Goal: Task Accomplishment & Management: Complete application form

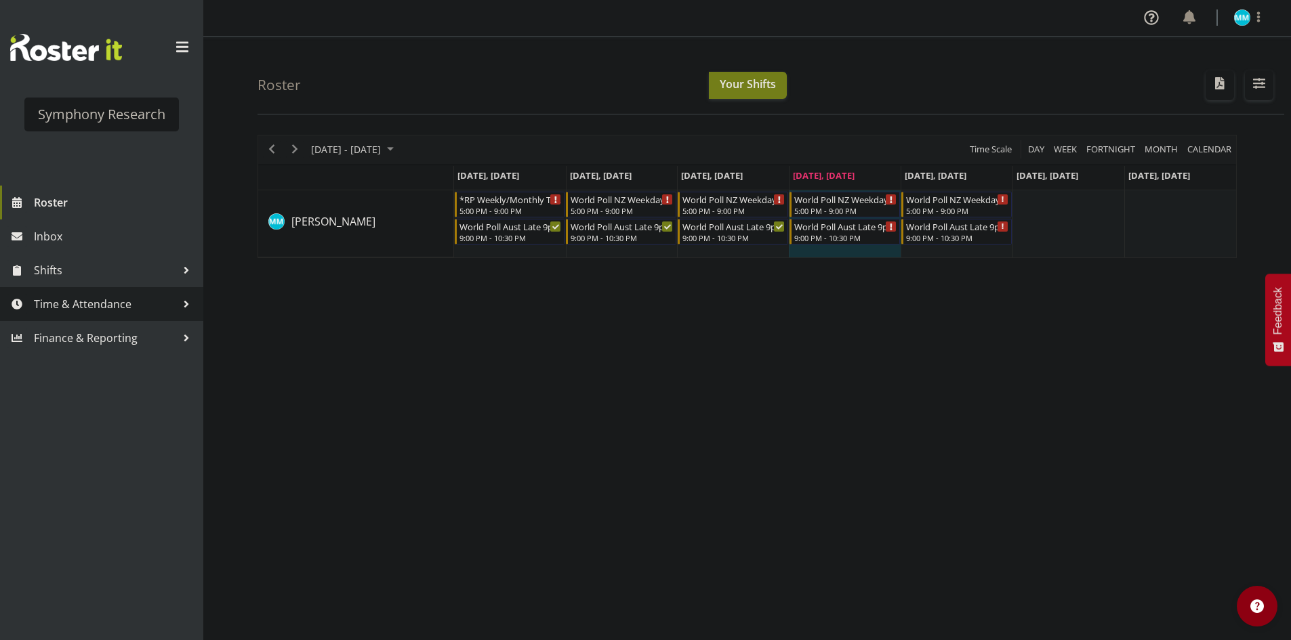
click at [103, 306] on span "Time & Attendance" at bounding box center [105, 304] width 142 height 20
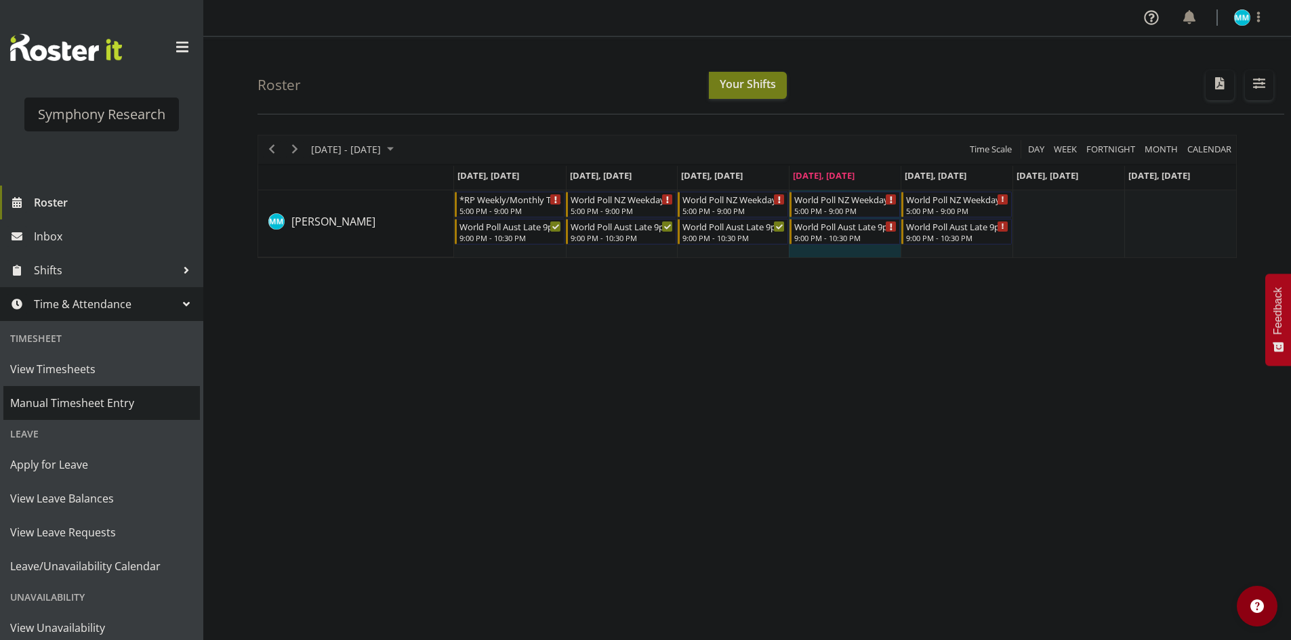
click at [98, 402] on span "Manual Timesheet Entry" at bounding box center [101, 403] width 183 height 20
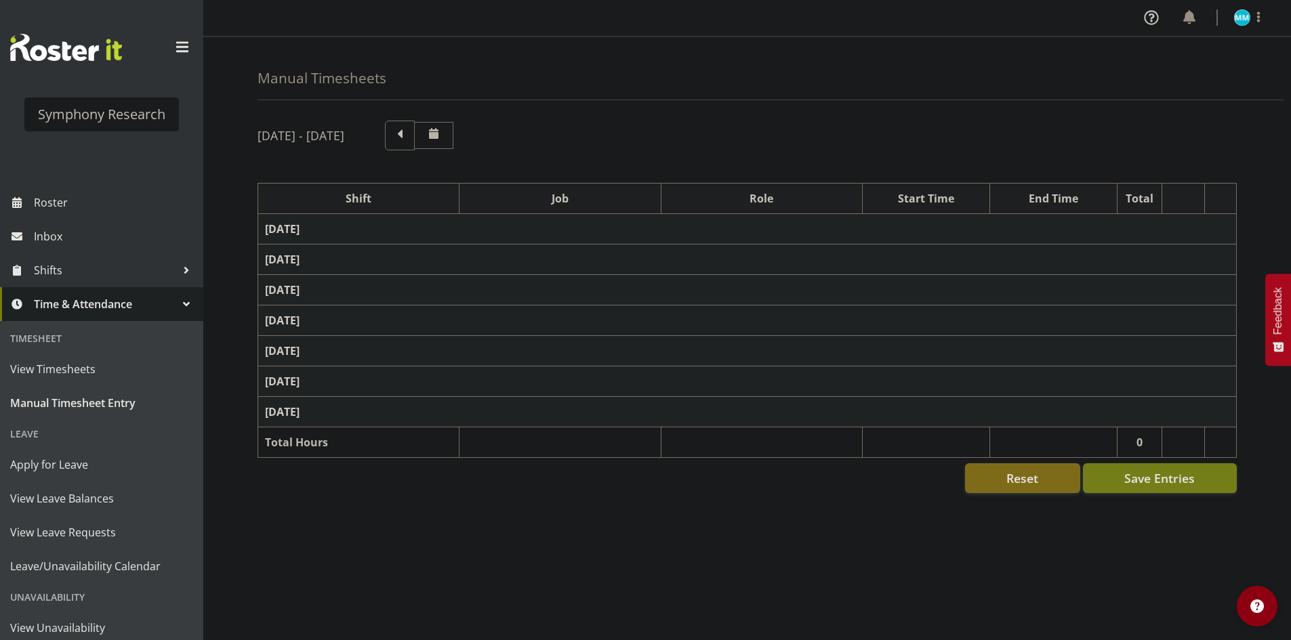
scroll to position [22, 0]
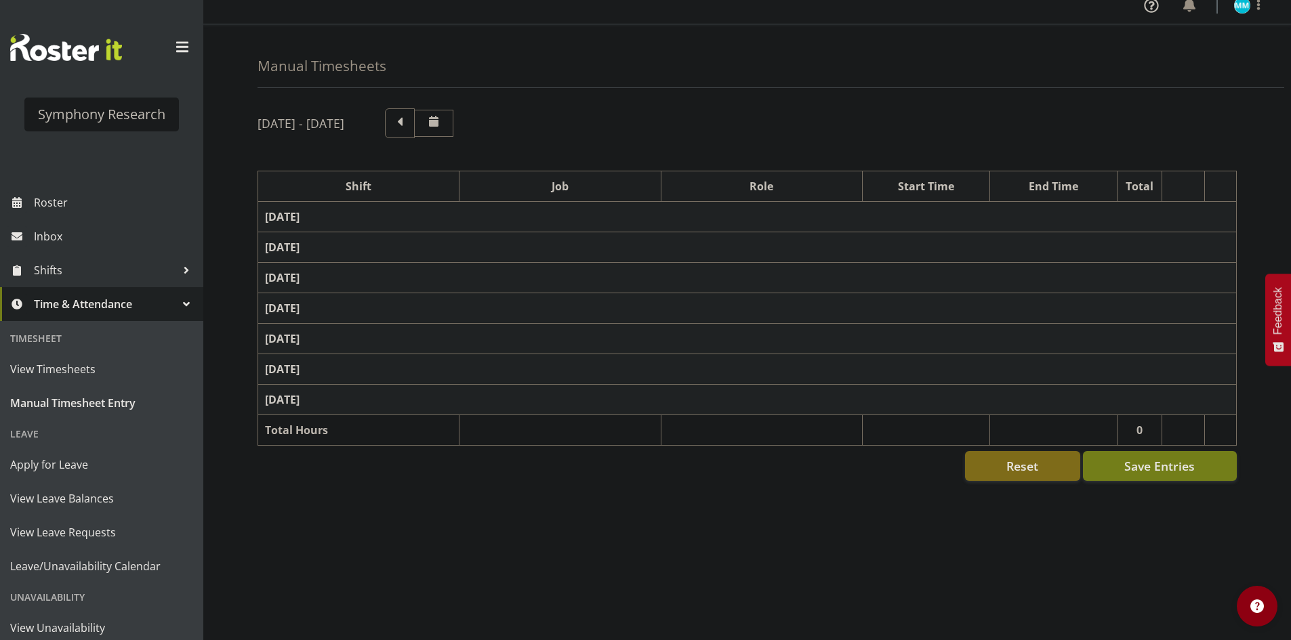
select select "48116"
select select "10633"
select select "47"
select select "57511"
select select "10499"
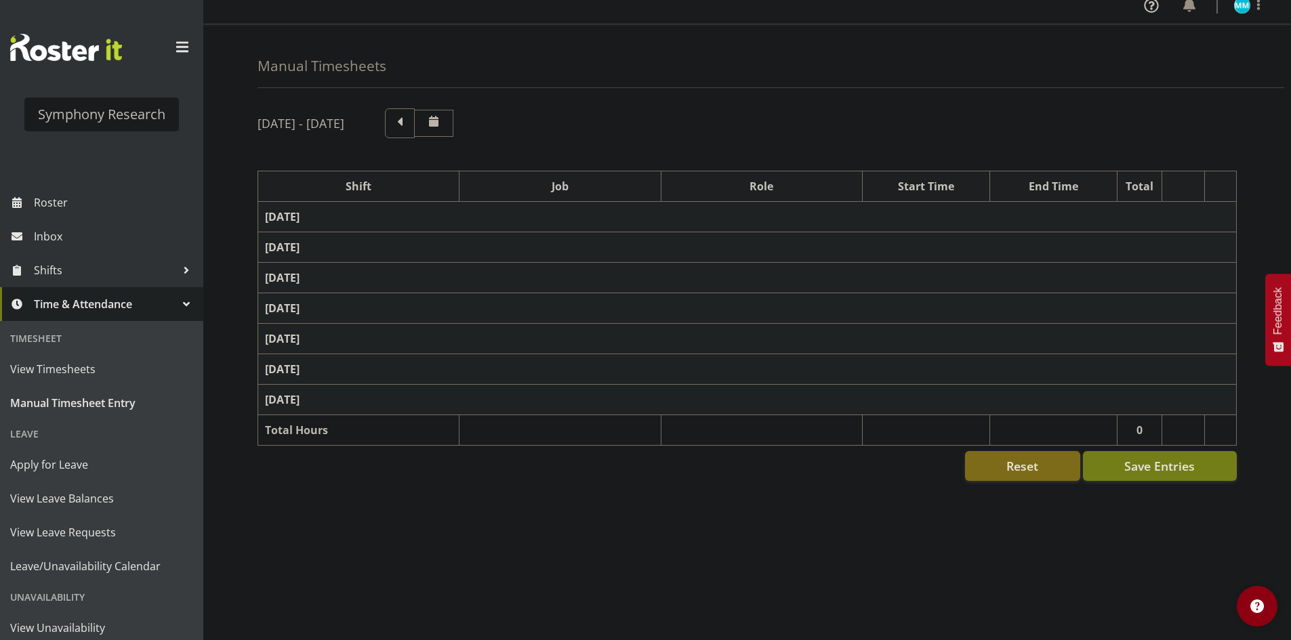
select select "47"
select select "48116"
select select "10633"
select select "47"
select select "48116"
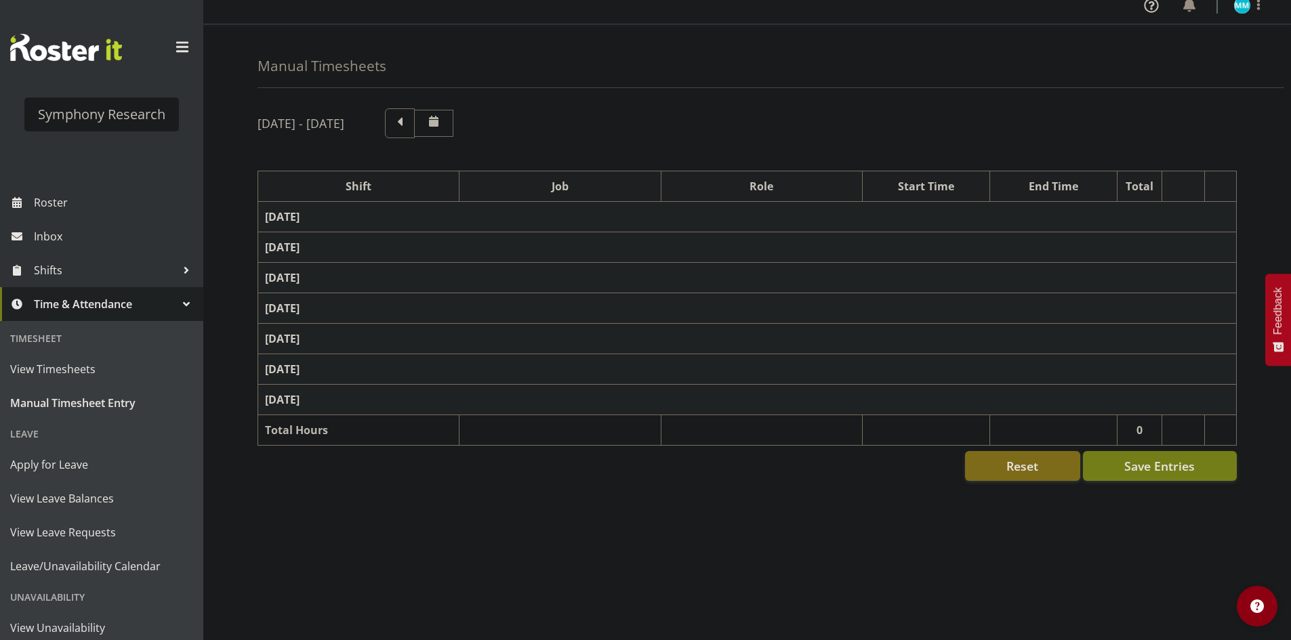
select select "10633"
select select "47"
select select "57511"
select select "10499"
select select "47"
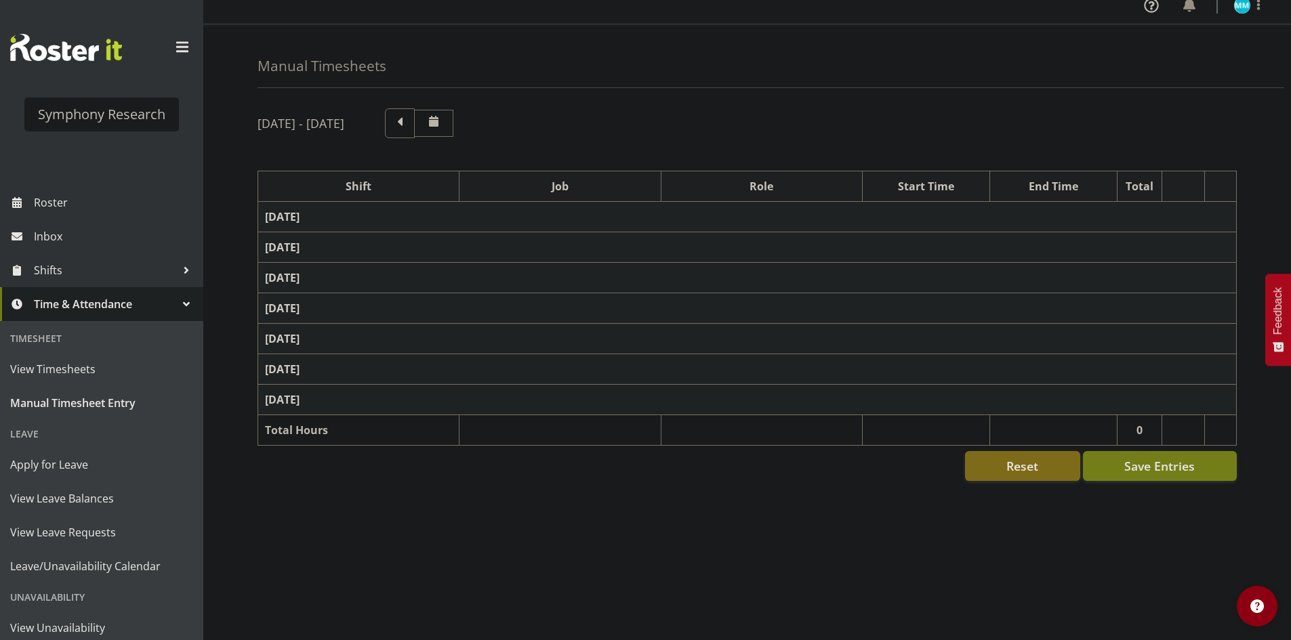
select select "48116"
select select "10633"
select select "47"
select select "56692"
select select "10499"
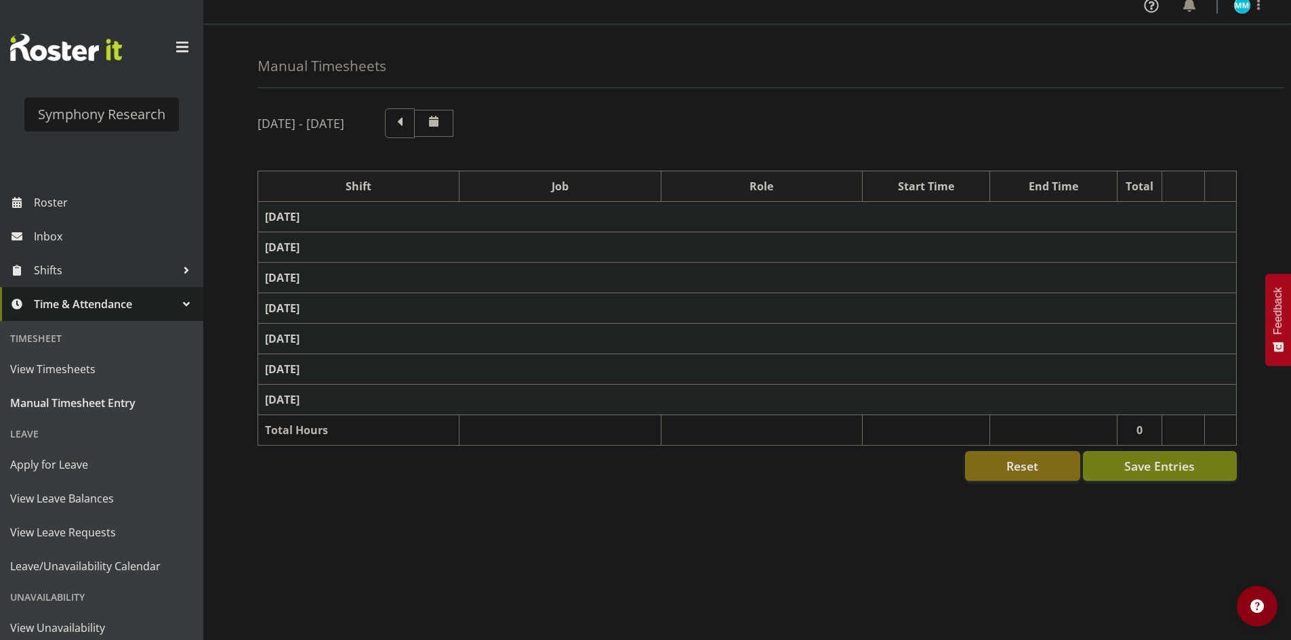
select select "47"
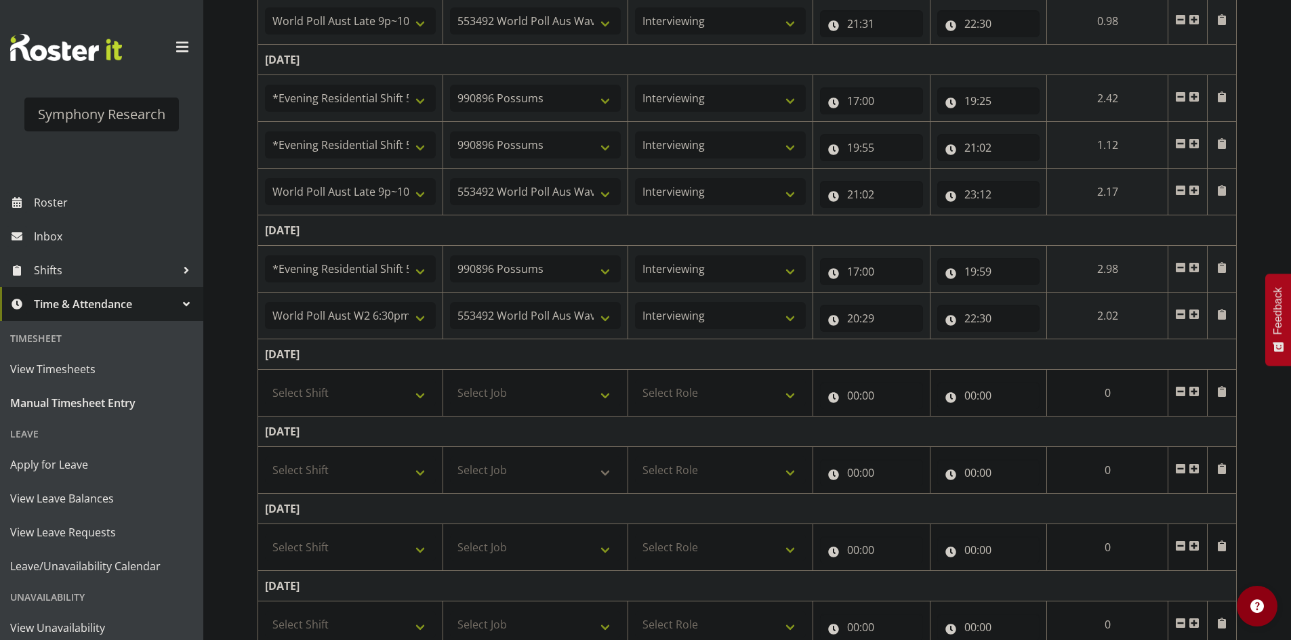
scroll to position [361, 0]
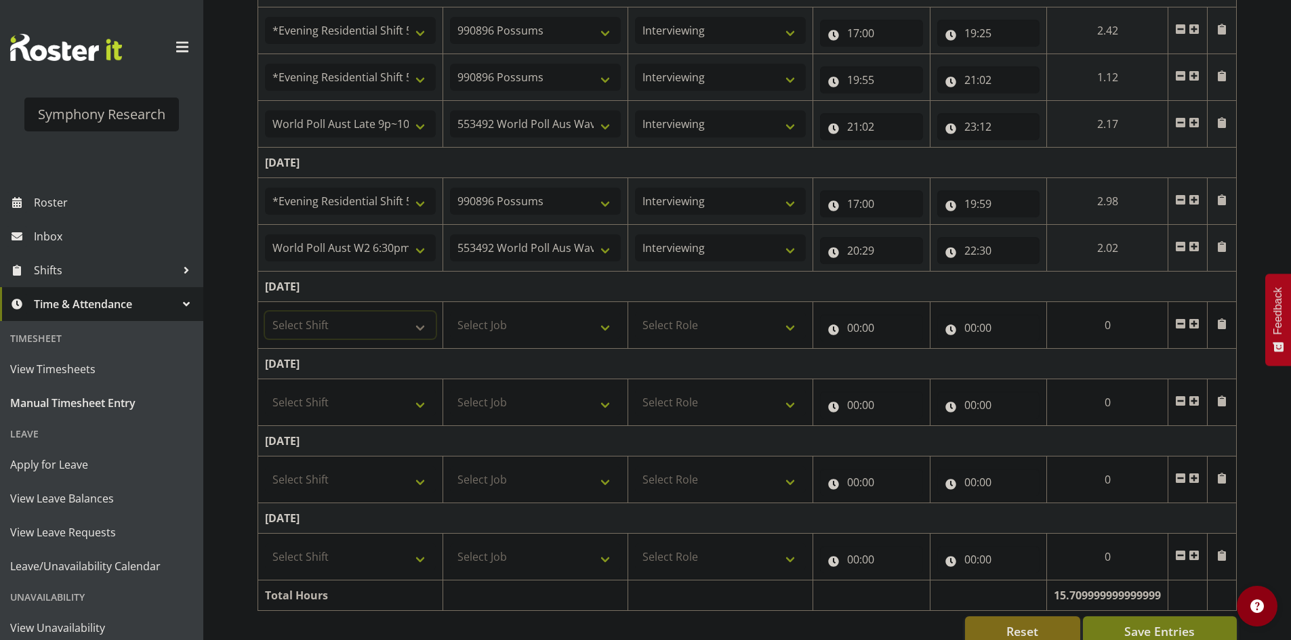
click at [375, 329] on select "Select Shift !!Weekend Residential (Roster IT Shift Label) *Business 9/10am ~ 4…" at bounding box center [350, 325] width 171 height 27
select select "48116"
click at [265, 312] on select "Select Shift !!Weekend Residential (Roster IT Shift Label) *Business 9/10am ~ 4…" at bounding box center [350, 325] width 171 height 27
click at [532, 343] on td "Select Job 550060 IF Admin 553492 World Poll Aus Wave 2 Main 2025 553493 World …" at bounding box center [534, 325] width 185 height 47
click at [555, 337] on select "Select Job 550060 IF Admin 553492 World Poll Aus Wave 2 Main 2025 553493 World …" at bounding box center [535, 325] width 171 height 27
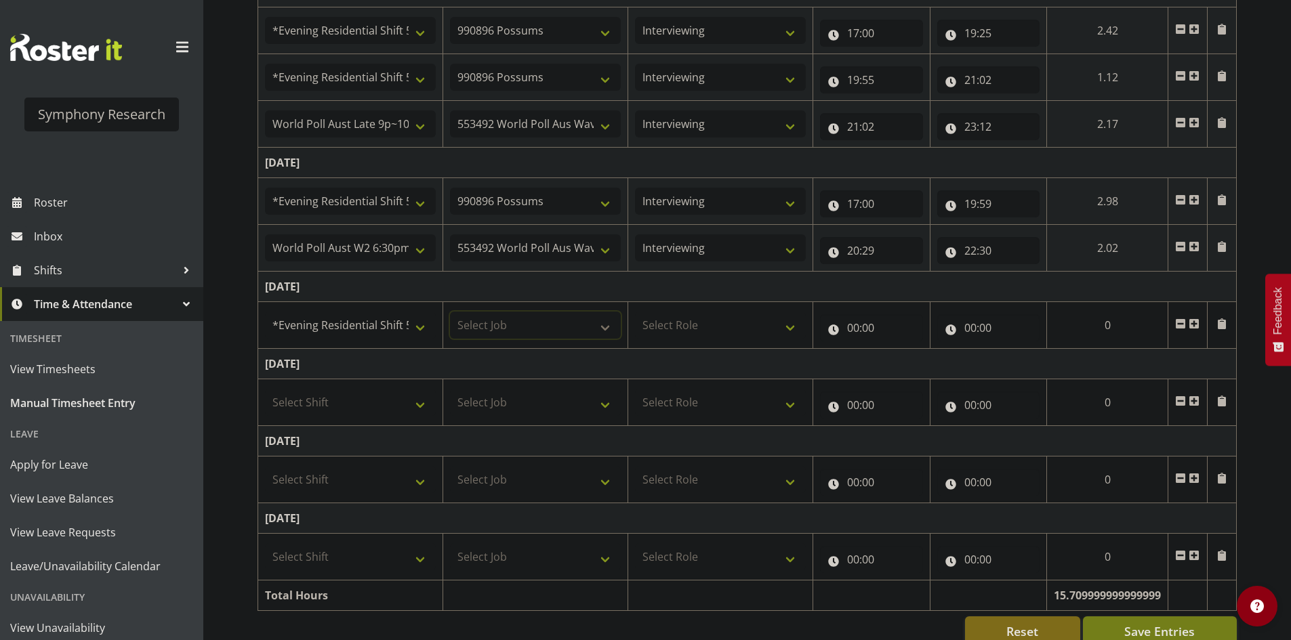
select select "10633"
click at [450, 312] on select "Select Job 550060 IF Admin 553492 World Poll Aus Wave 2 Main 2025 553493 World …" at bounding box center [535, 325] width 171 height 27
click at [679, 326] on select "Select Role Briefing Interviewing" at bounding box center [720, 325] width 171 height 27
select select "47"
click at [635, 312] on select "Select Role Briefing Interviewing" at bounding box center [720, 325] width 171 height 27
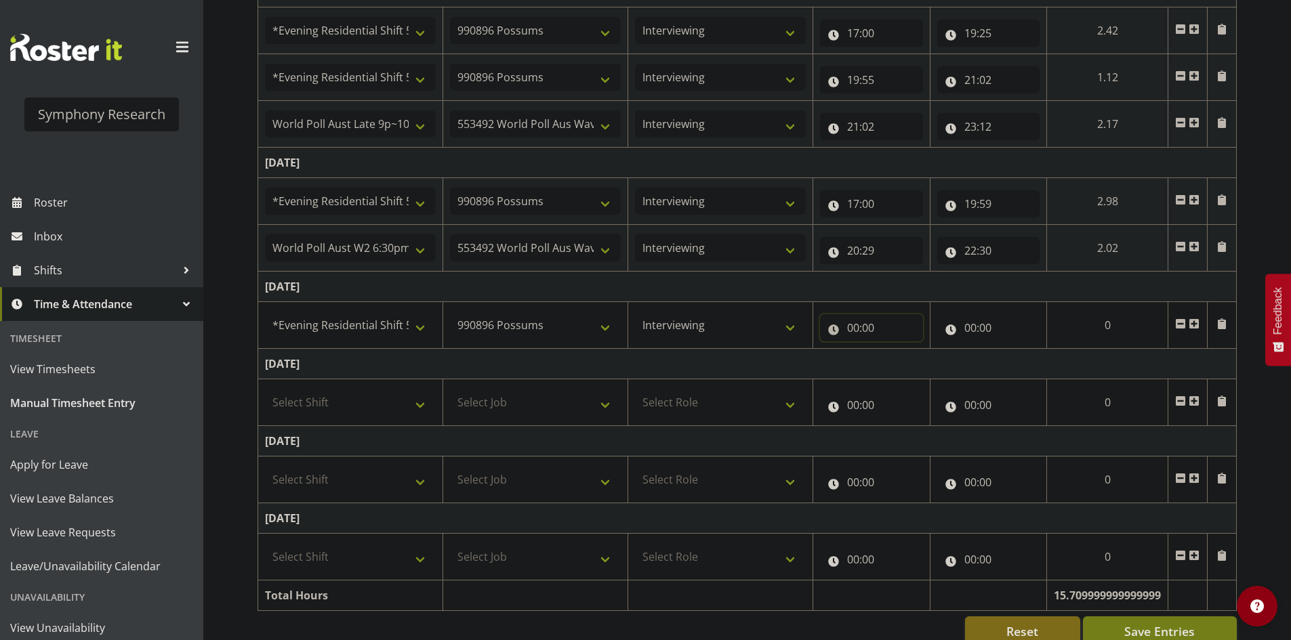
click at [837, 339] on input "00:00" at bounding box center [871, 327] width 103 height 27
click at [911, 366] on select "00 01 02 03 04 05 06 07 08 09 10 11 12 13 14 15 16 17 18 19 20 21 22 23" at bounding box center [912, 363] width 30 height 27
select select "17"
click at [928, 350] on select "00 01 02 03 04 05 06 07 08 09 10 11 12 13 14 15 16 17 18 19 20 21 22 23" at bounding box center [912, 363] width 30 height 27
type input "17:00"
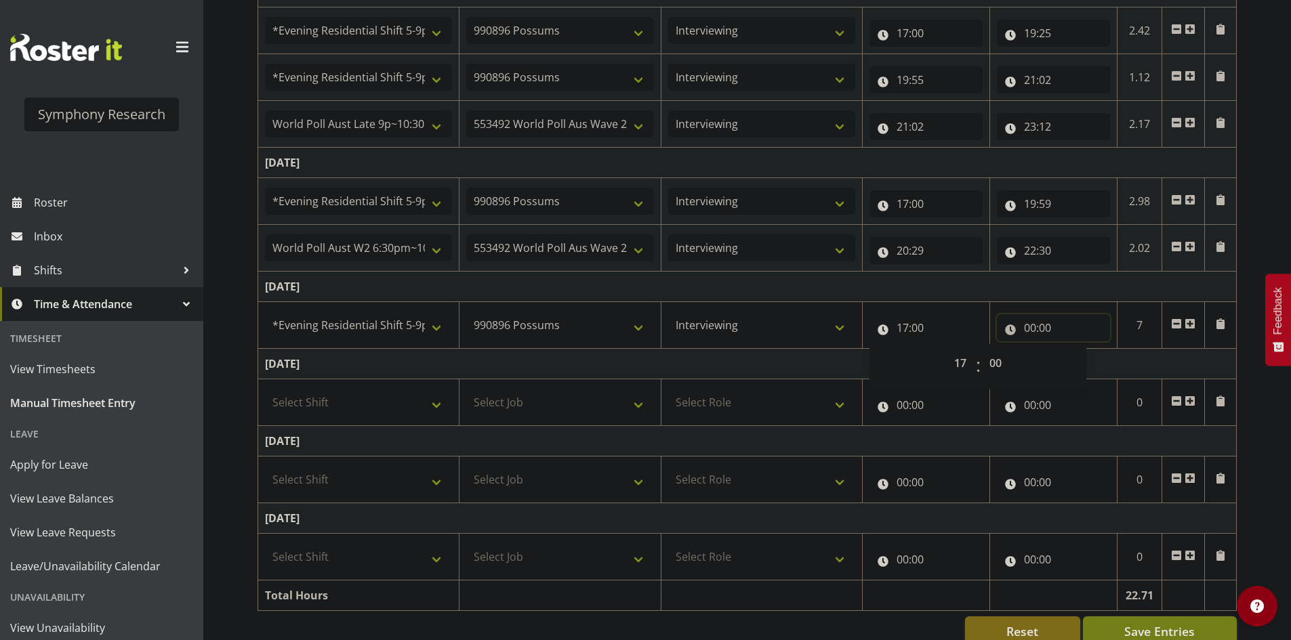
click at [1024, 325] on input "00:00" at bounding box center [1053, 327] width 113 height 27
click at [1077, 369] on select "00 01 02 03 04 05 06 07 08 09 10 11 12 13 14 15 16 17 18 19 20 21 22 23" at bounding box center [1089, 363] width 30 height 27
select select "21"
click at [1074, 350] on select "00 01 02 03 04 05 06 07 08 09 10 11 12 13 14 15 16 17 18 19 20 21 22 23" at bounding box center [1089, 363] width 30 height 27
type input "21:00"
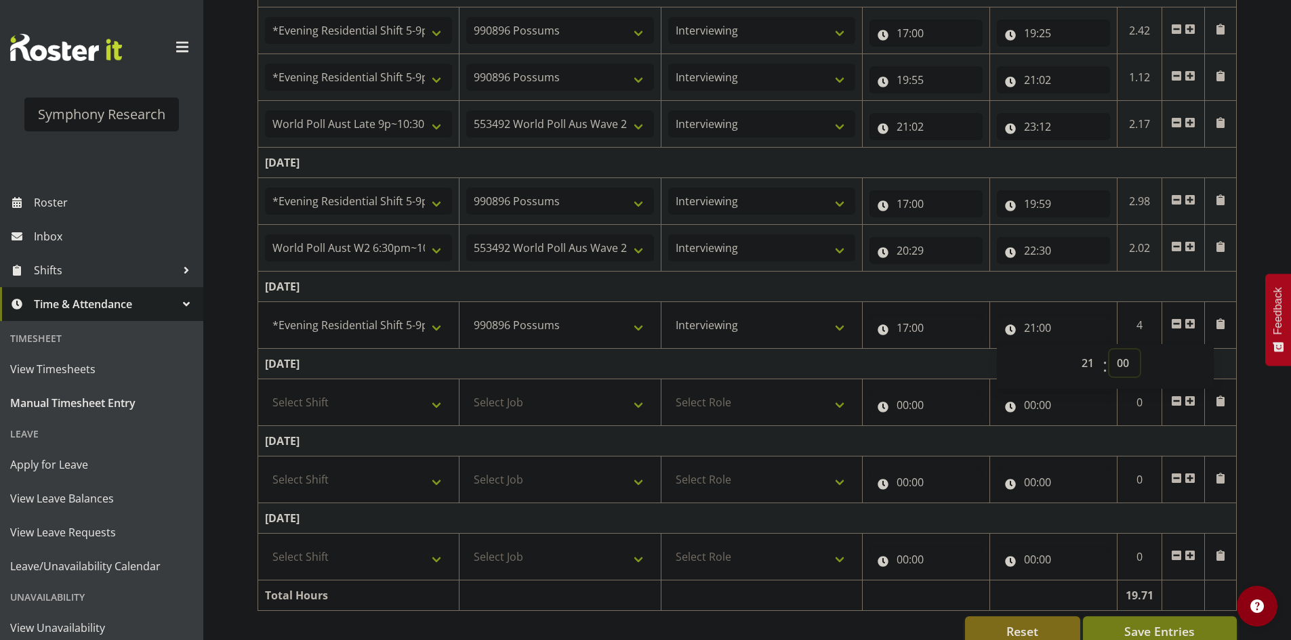
click at [1121, 358] on select "00 01 02 03 04 05 06 07 08 09 10 11 12 13 14 15 16 17 18 19 20 21 22 23 24 25 2…" at bounding box center [1124, 363] width 30 height 27
select select "12"
click at [1109, 350] on select "00 01 02 03 04 05 06 07 08 09 10 11 12 13 14 15 16 17 18 19 20 21 22 23 24 25 2…" at bounding box center [1124, 363] width 30 height 27
type input "21:12"
click at [1192, 326] on span at bounding box center [1189, 323] width 11 height 11
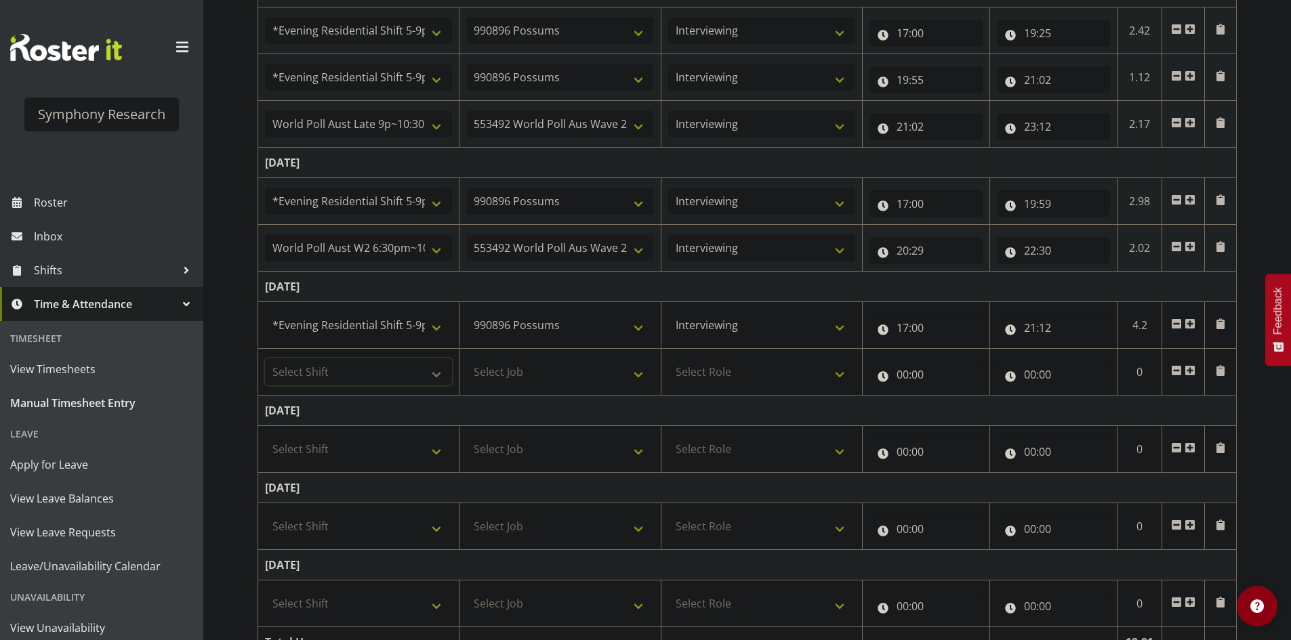
click at [413, 379] on select "Select Shift !!Weekend Residential (Roster IT Shift Label) *Business 9/10am ~ 4…" at bounding box center [358, 371] width 187 height 27
select select "57511"
click at [265, 358] on select "Select Shift !!Weekend Residential (Roster IT Shift Label) *Business 9/10am ~ 4…" at bounding box center [358, 371] width 187 height 27
click at [503, 375] on select "Select Job 550060 IF Admin 553492 World Poll Aus Wave 2 Main 2025 553493 World …" at bounding box center [559, 371] width 187 height 27
select select "10499"
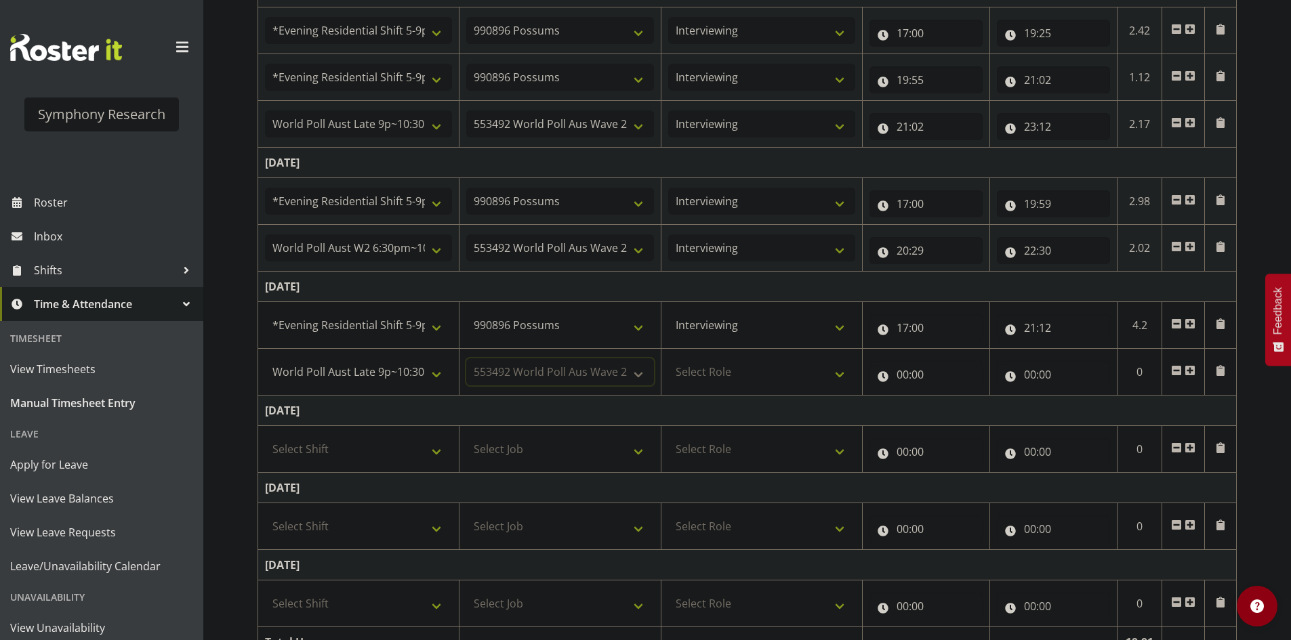
click at [466, 358] on select "Select Job 550060 IF Admin 553492 World Poll Aus Wave 2 Main 2025 553493 World …" at bounding box center [559, 371] width 187 height 27
click at [730, 361] on select "Select Role Briefing Interviewing" at bounding box center [761, 371] width 187 height 27
select select "47"
click at [668, 358] on select "Select Role Briefing Interviewing" at bounding box center [761, 371] width 187 height 27
click at [903, 384] on input "00:00" at bounding box center [925, 374] width 113 height 27
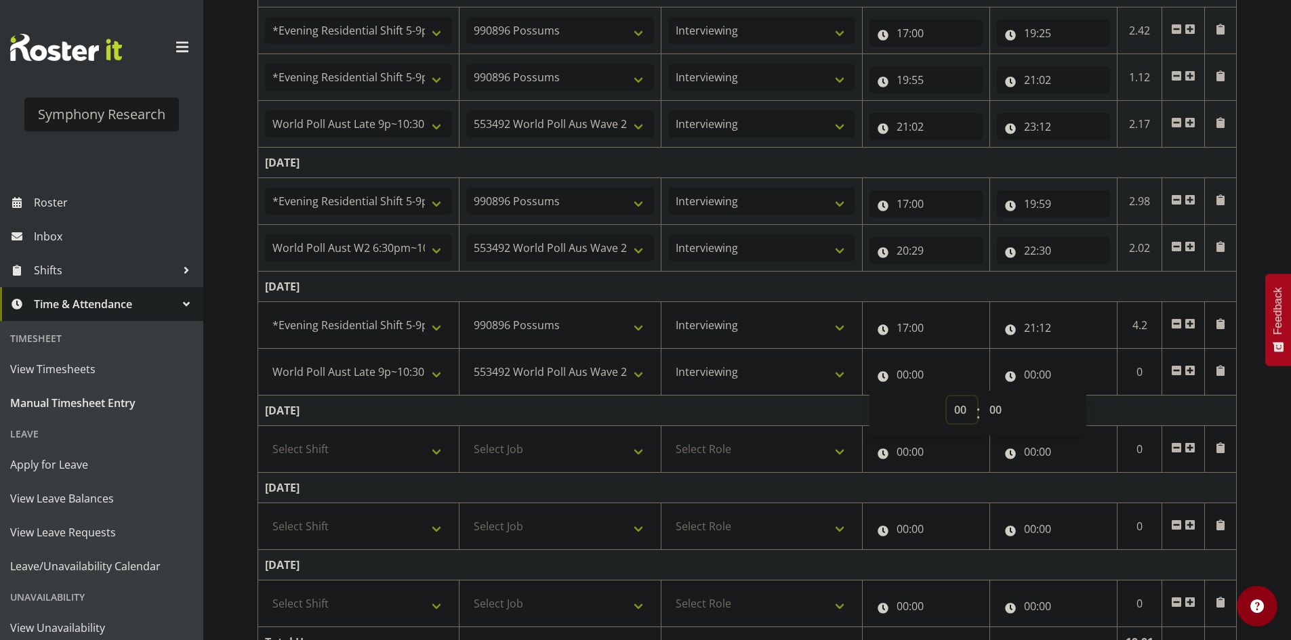
drag, startPoint x: 955, startPoint y: 404, endPoint x: 964, endPoint y: 410, distance: 10.9
click at [955, 405] on select "00 01 02 03 04 05 06 07 08 09 10 11 12 13 14 15 16 17 18 19 20 21 22 23" at bounding box center [961, 409] width 30 height 27
select select "21"
click at [946, 396] on select "00 01 02 03 04 05 06 07 08 09 10 11 12 13 14 15 16 17 18 19 20 21 22 23" at bounding box center [961, 409] width 30 height 27
type input "21:00"
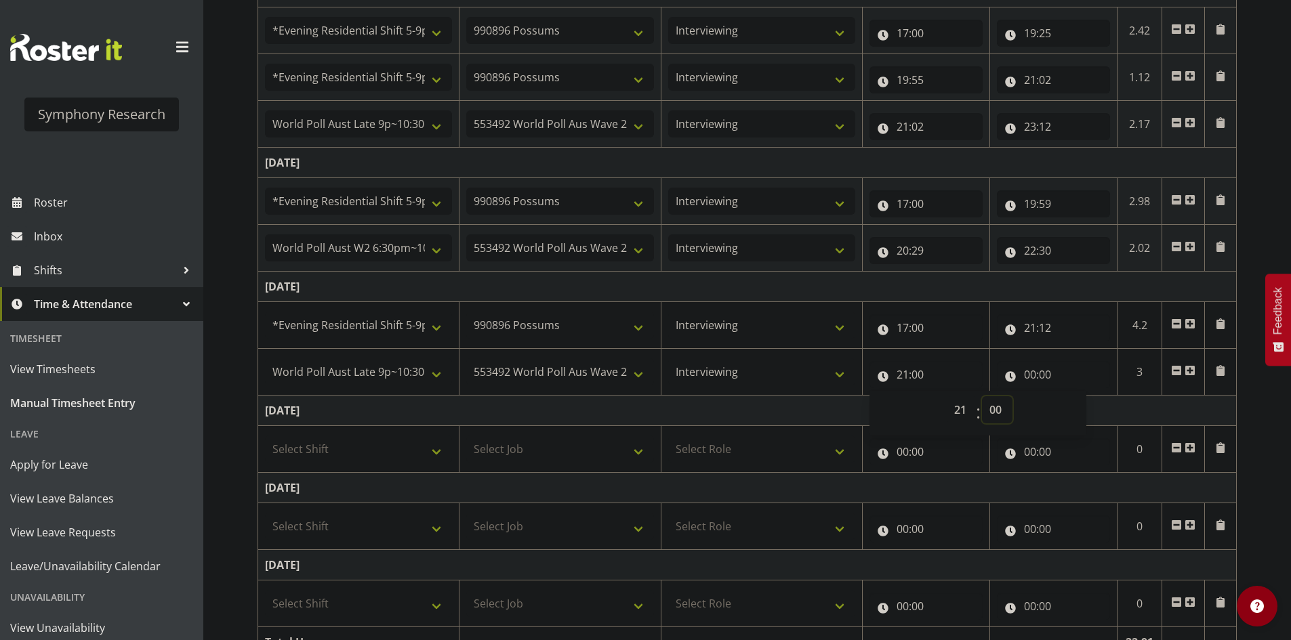
click at [1002, 411] on select "00 01 02 03 04 05 06 07 08 09 10 11 12 13 14 15 16 17 18 19 20 21 22 23 24 25 2…" at bounding box center [997, 409] width 30 height 27
select select "42"
click at [982, 396] on select "00 01 02 03 04 05 06 07 08 09 10 11 12 13 14 15 16 17 18 19 20 21 22 23 24 25 2…" at bounding box center [997, 409] width 30 height 27
type input "21:42"
click at [1036, 369] on input "00:00" at bounding box center [1053, 374] width 113 height 27
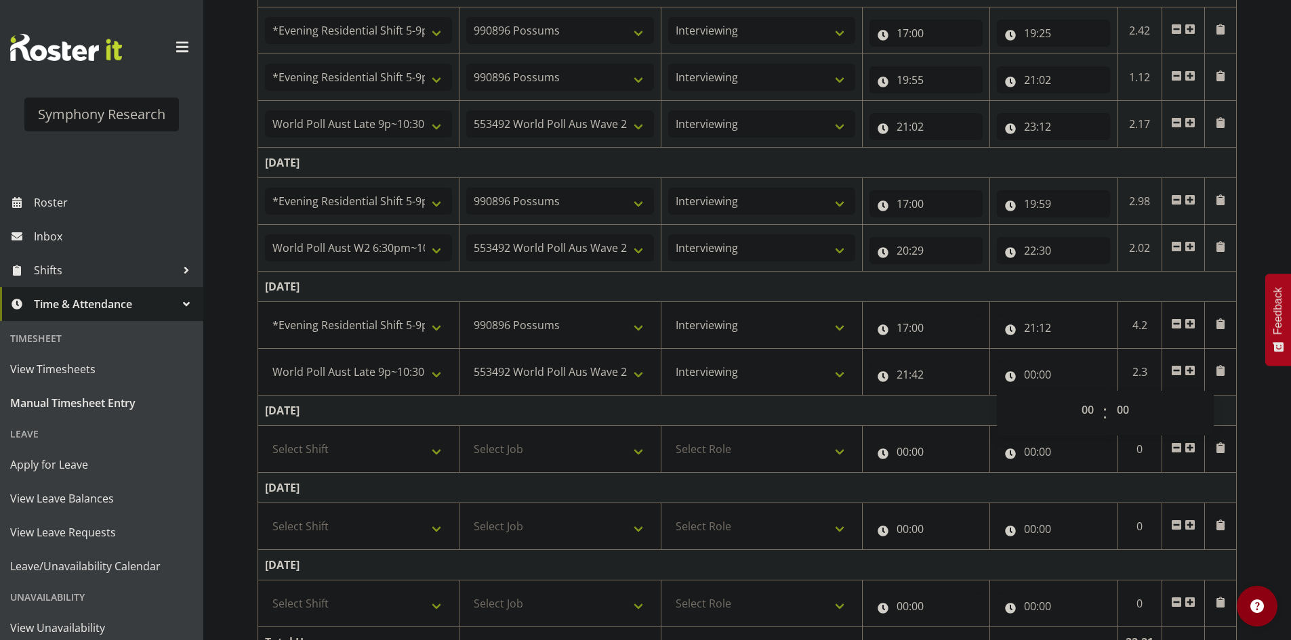
drag, startPoint x: 1079, startPoint y: 396, endPoint x: 1083, endPoint y: 404, distance: 9.4
click at [1081, 398] on div "00 01 02 03 04 05 06 07 08 09 10 11 12 13 14 15 16 17 18 19 20 21 22 23 : 00 01…" at bounding box center [1105, 413] width 217 height 45
click at [1084, 406] on select "00 01 02 03 04 05 06 07 08 09 10 11 12 13 14 15 16 17 18 19 20 21 22 23" at bounding box center [1089, 409] width 30 height 27
select select "22"
click at [1074, 396] on select "00 01 02 03 04 05 06 07 08 09 10 11 12 13 14 15 16 17 18 19 20 21 22 23" at bounding box center [1089, 409] width 30 height 27
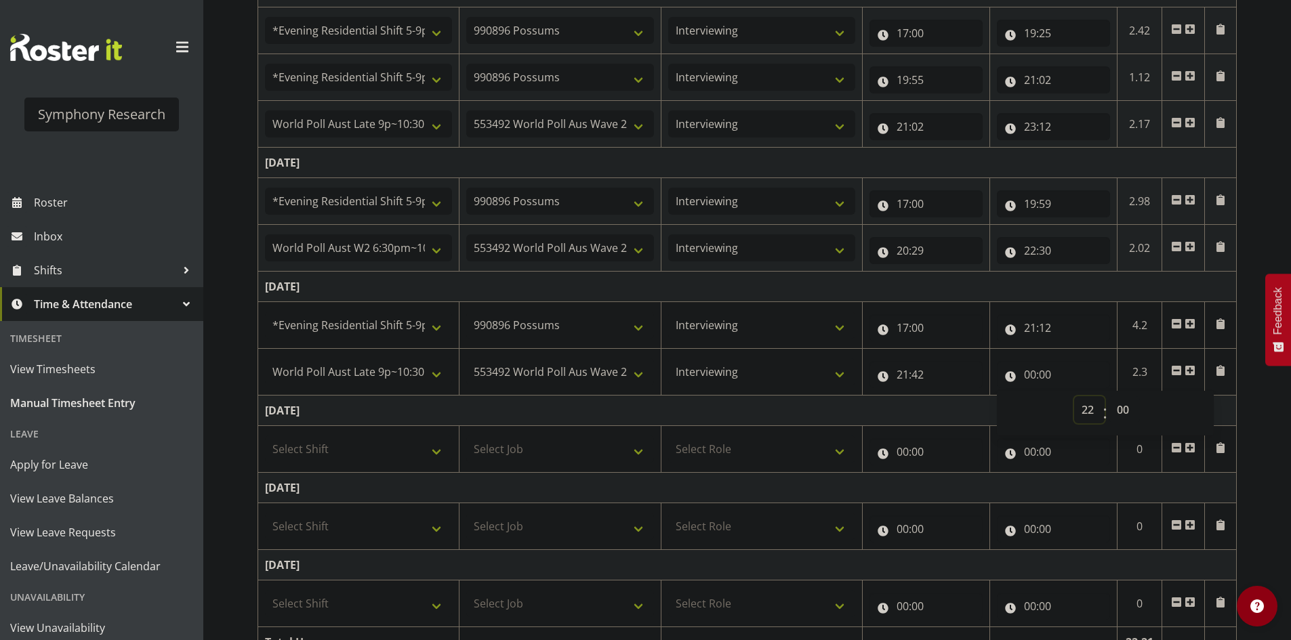
type input "22:00"
click at [1123, 411] on select "00 01 02 03 04 05 06 07 08 09 10 11 12 13 14 15 16 17 18 19 20 21 22 23 24 25 2…" at bounding box center [1124, 409] width 30 height 27
select select "30"
click at [1109, 396] on select "00 01 02 03 04 05 06 07 08 09 10 11 12 13 14 15 16 17 18 19 20 21 22 23 24 25 2…" at bounding box center [1124, 409] width 30 height 27
type input "22:30"
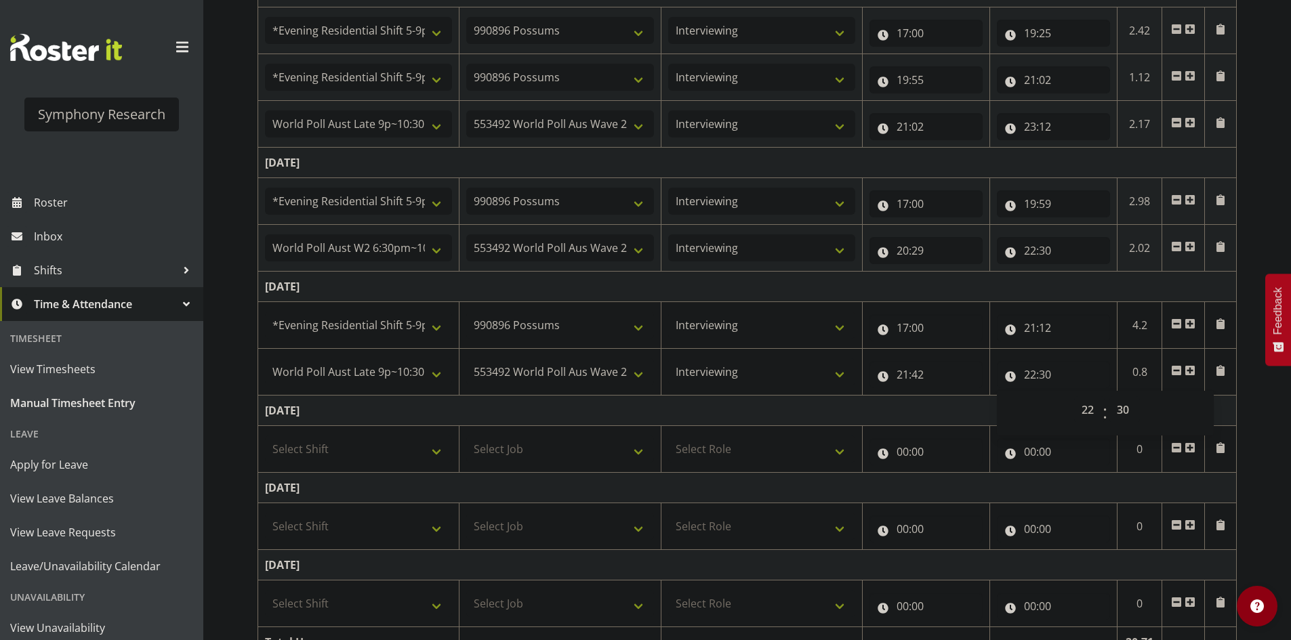
click at [1257, 432] on div "[DATE] - [DATE] Shift Job Role Start Time End Time Total [DATE] !!Weekend Resid…" at bounding box center [773, 226] width 1033 height 954
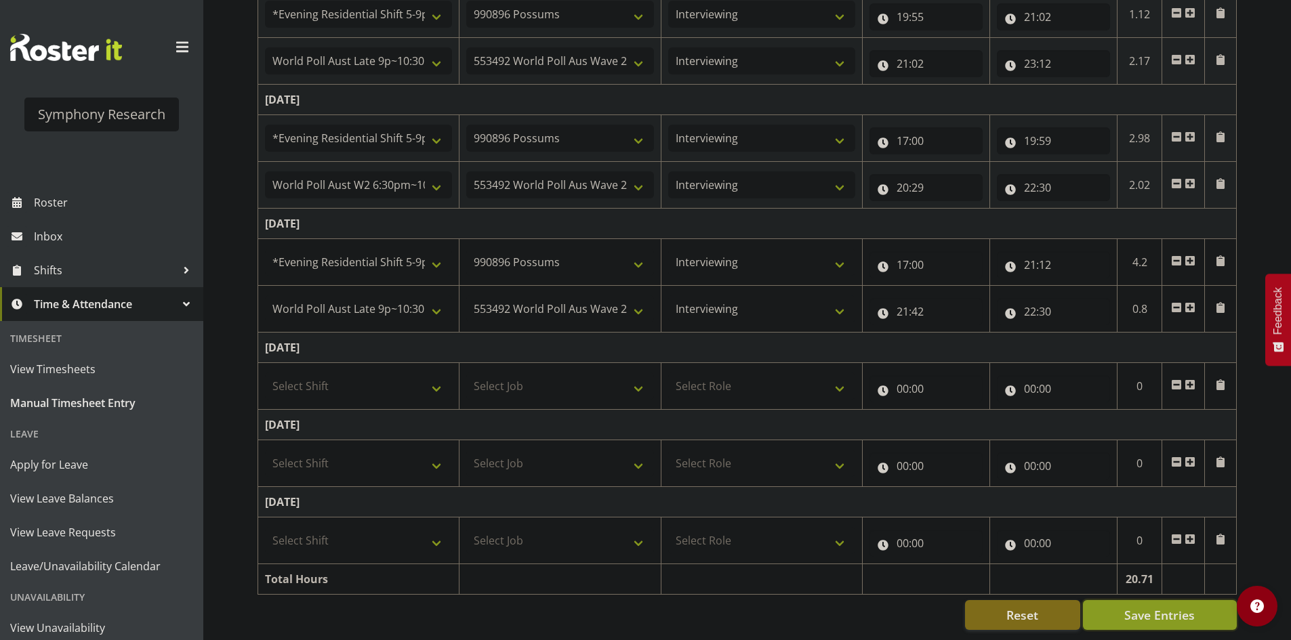
click at [1170, 609] on span "Save Entries" at bounding box center [1159, 615] width 70 height 18
